Goal: Information Seeking & Learning: Learn about a topic

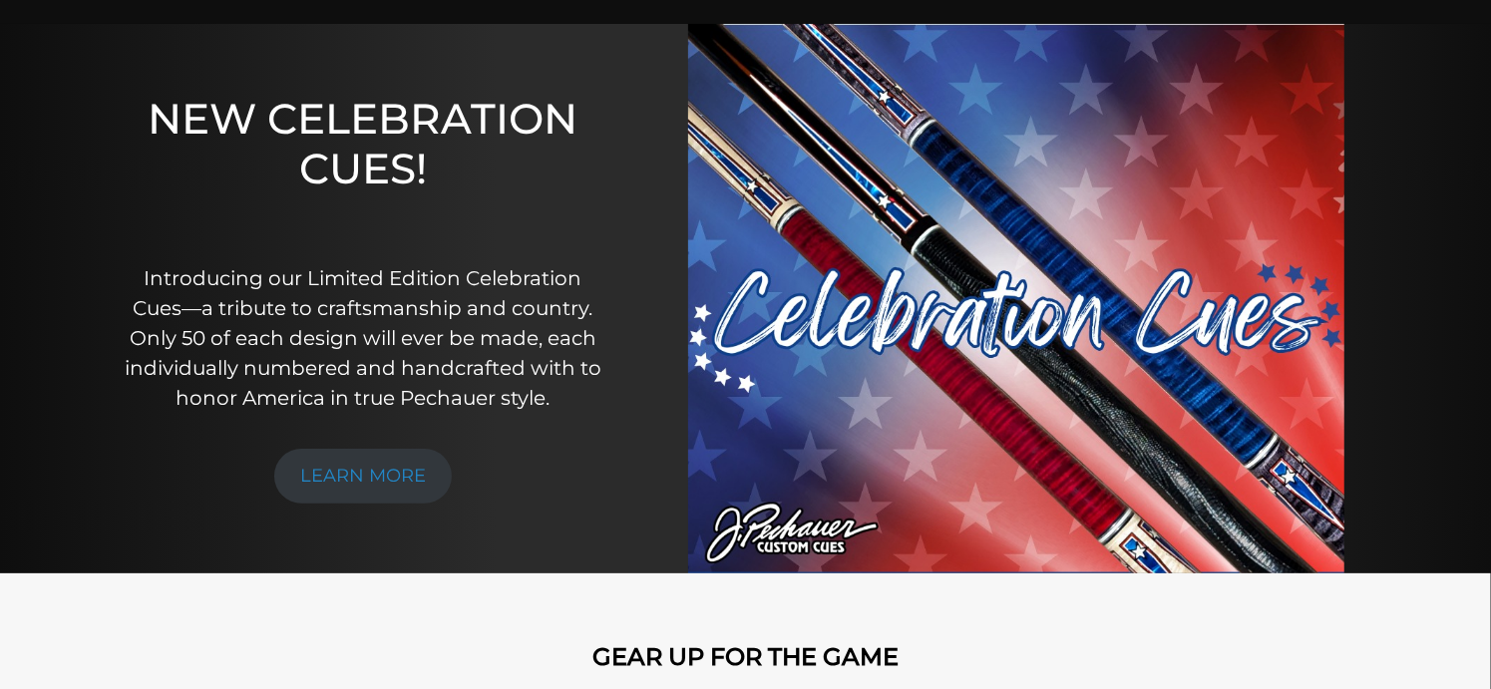
scroll to position [158, 0]
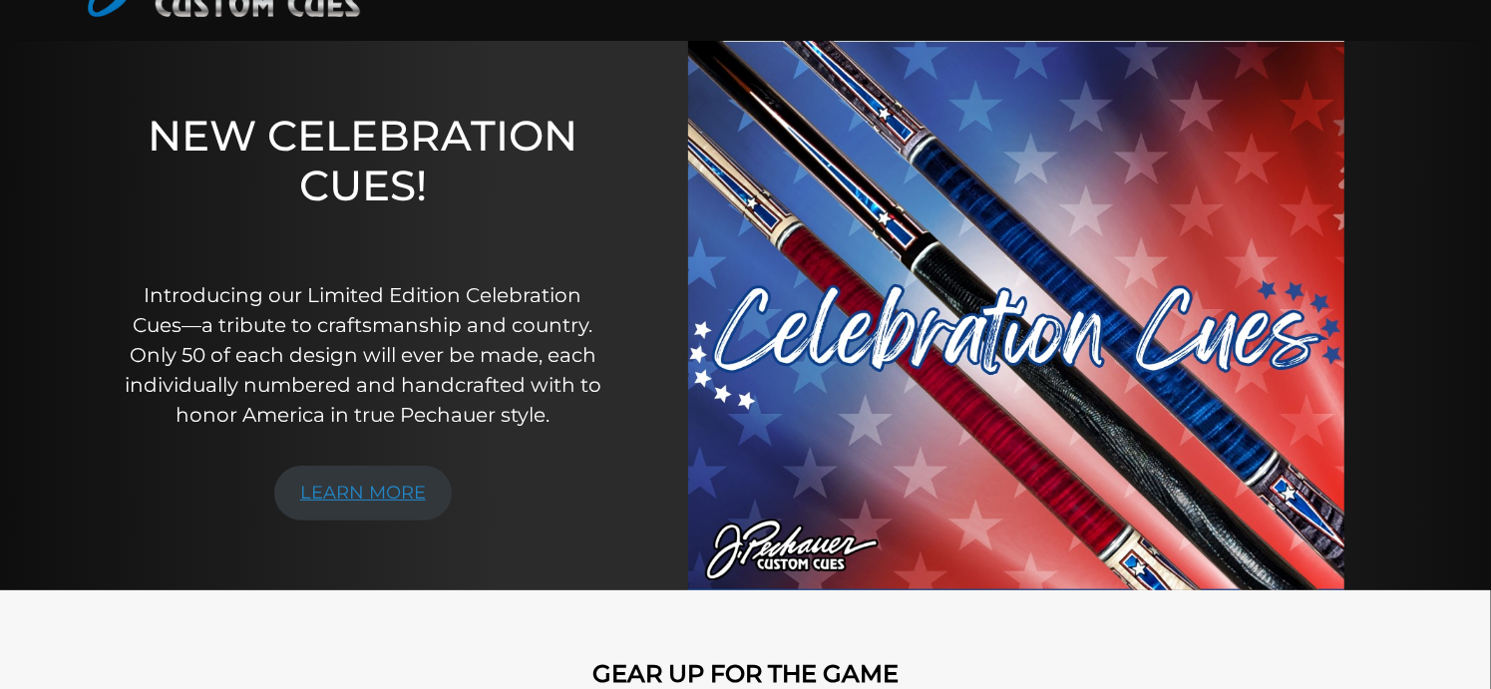
click at [390, 507] on link "LEARN MORE" at bounding box center [362, 493] width 177 height 55
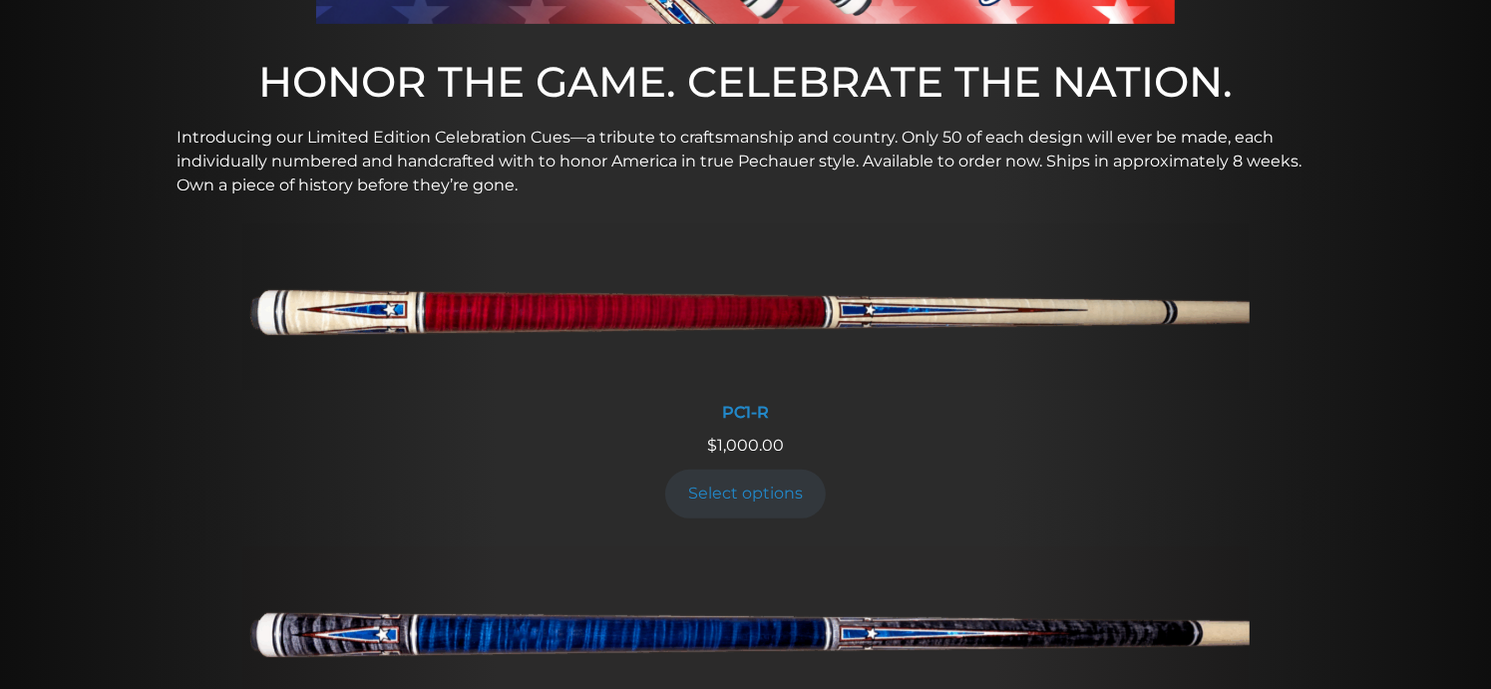
scroll to position [655, 0]
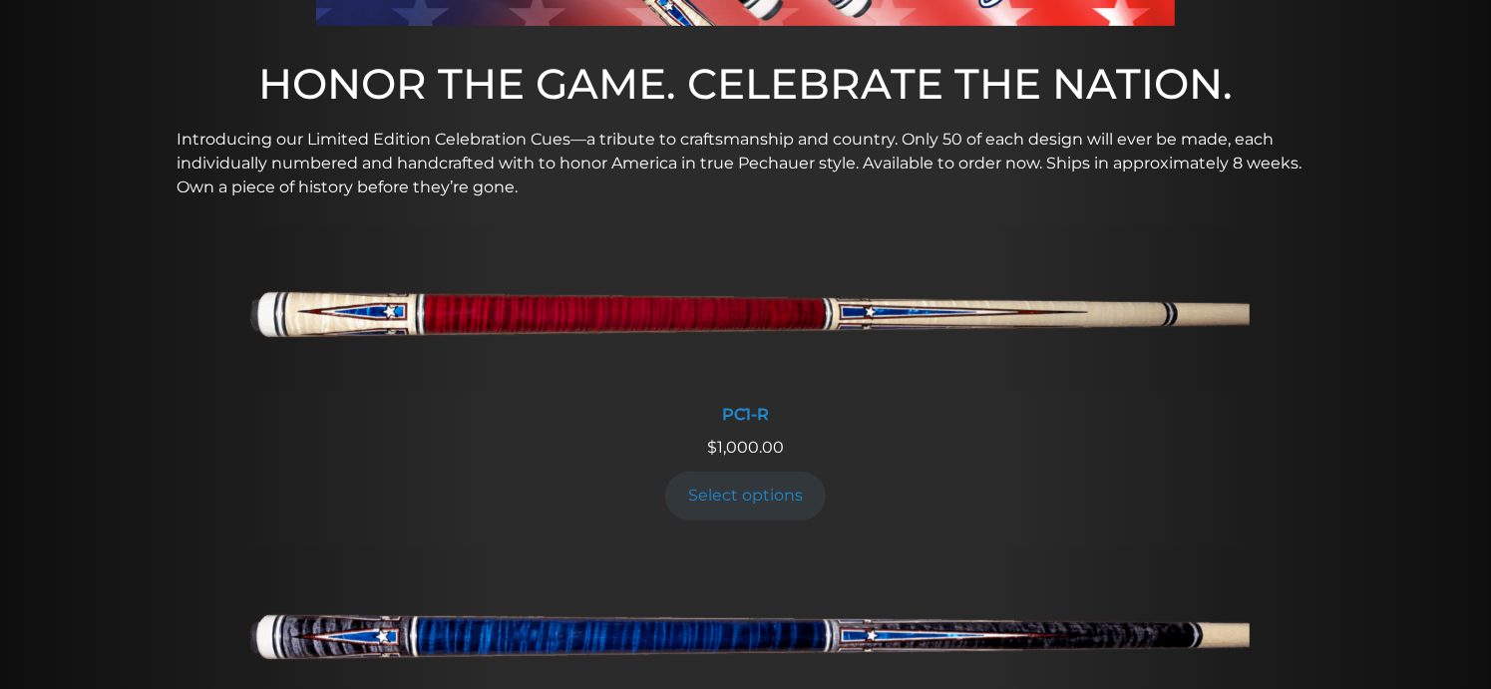
click at [651, 621] on img at bounding box center [745, 632] width 1007 height 168
click at [410, 307] on img at bounding box center [745, 309] width 1007 height 168
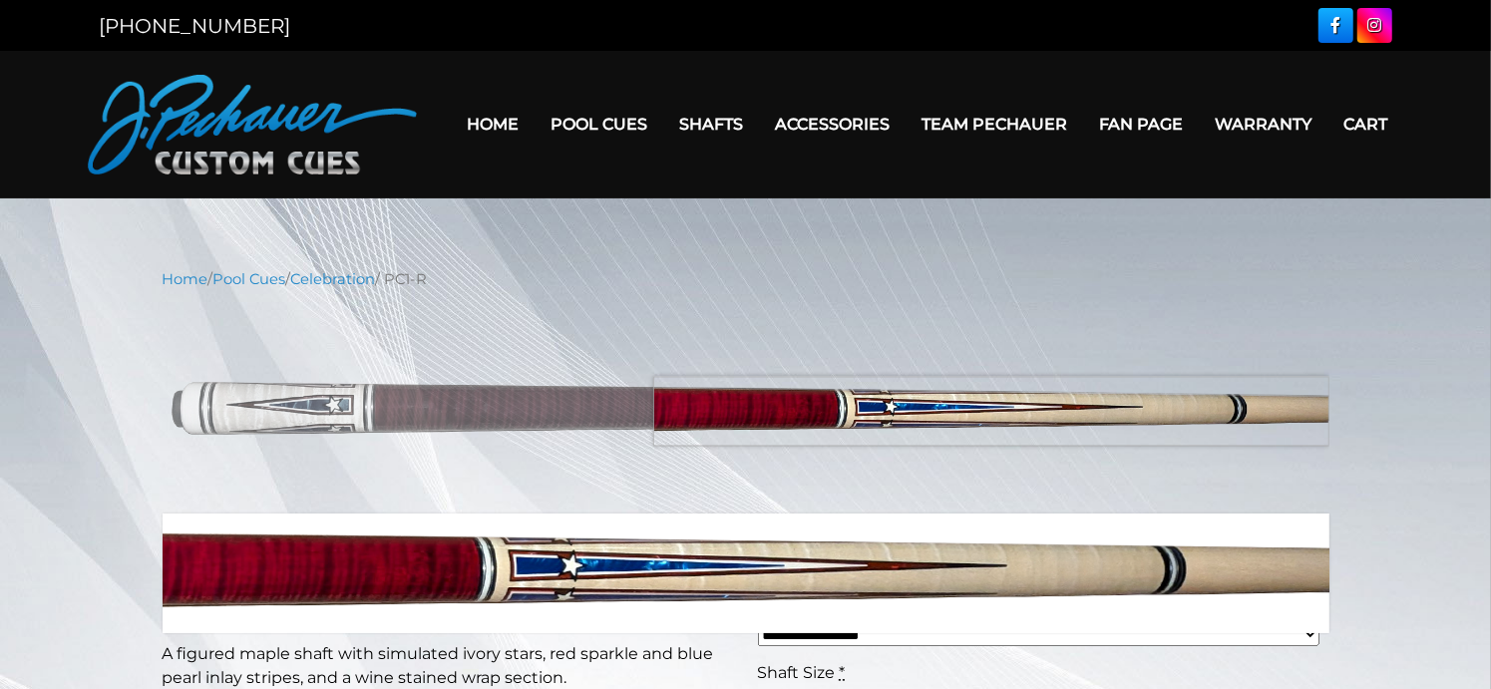
click at [1070, 411] on img at bounding box center [746, 402] width 1167 height 194
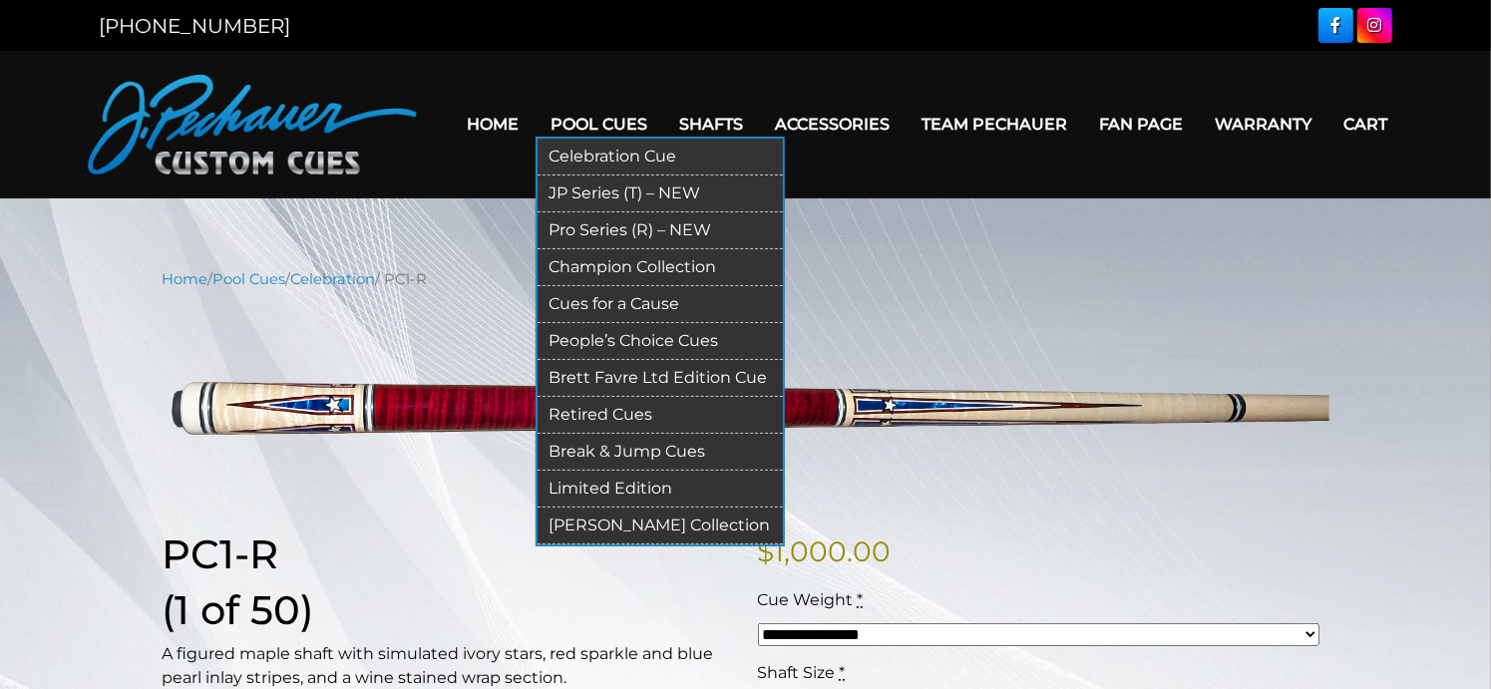
click at [602, 224] on link "Pro Series (R) – NEW" at bounding box center [659, 230] width 245 height 37
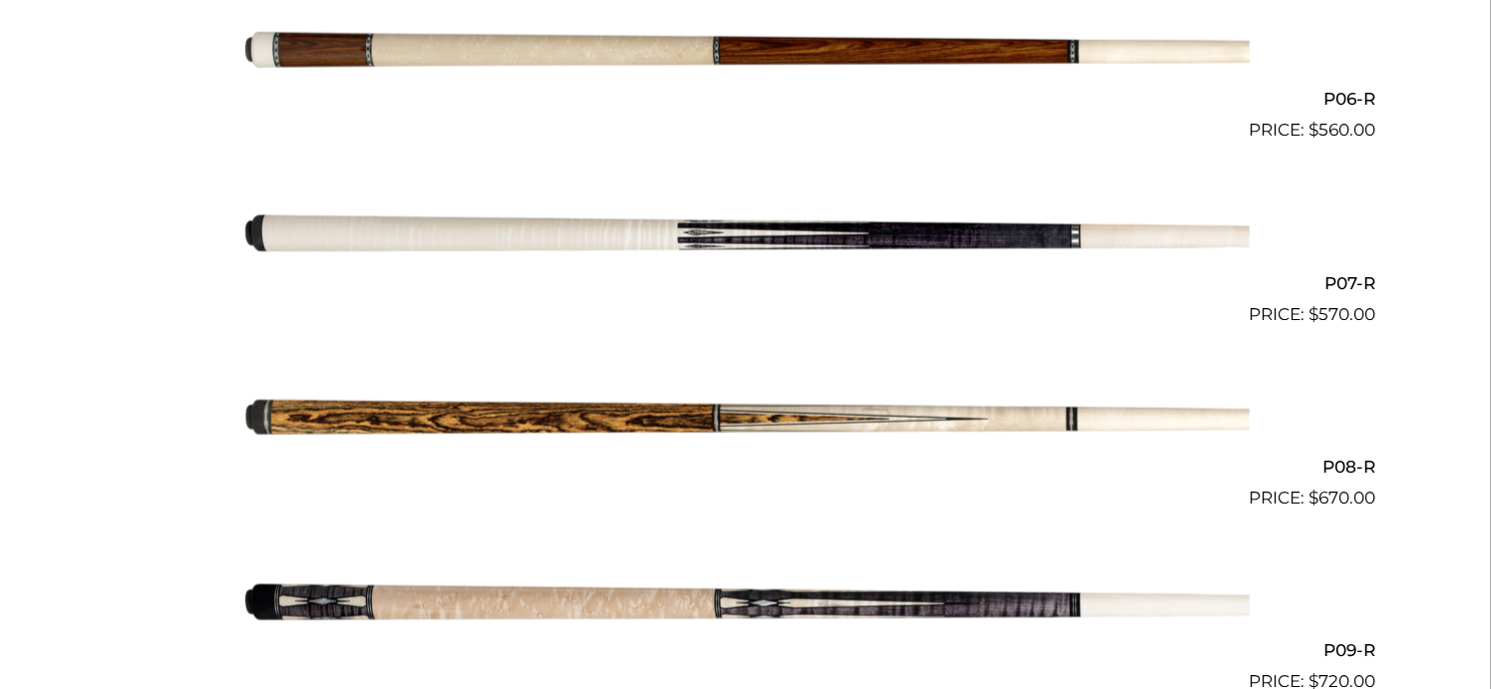
scroll to position [1598, 0]
